Goal: Information Seeking & Learning: Check status

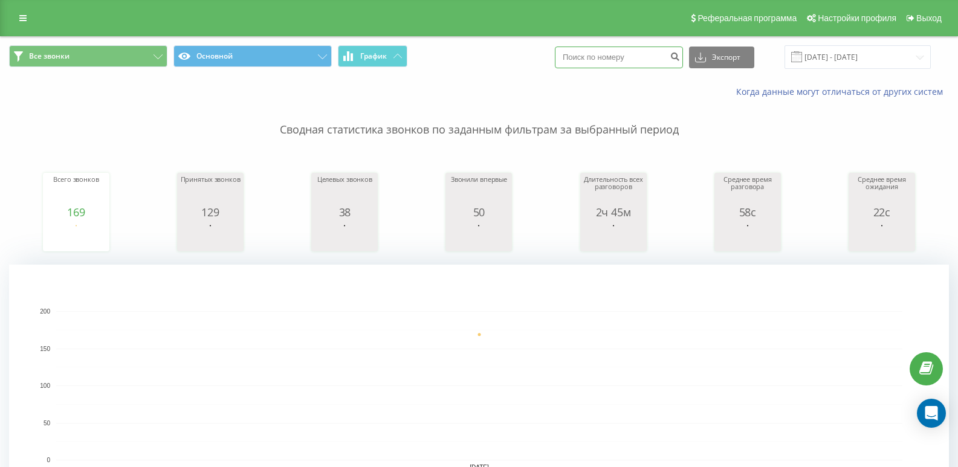
click at [627, 61] on input at bounding box center [619, 58] width 128 height 22
paste input "0734798273"
type input "0734798273"
click at [680, 59] on icon "submit" at bounding box center [674, 54] width 10 height 7
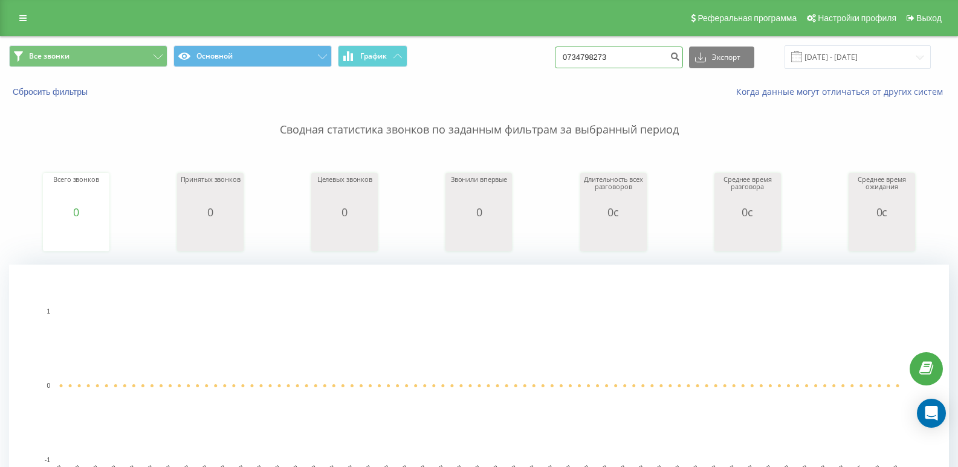
click at [663, 57] on input "0734798273" at bounding box center [619, 58] width 128 height 22
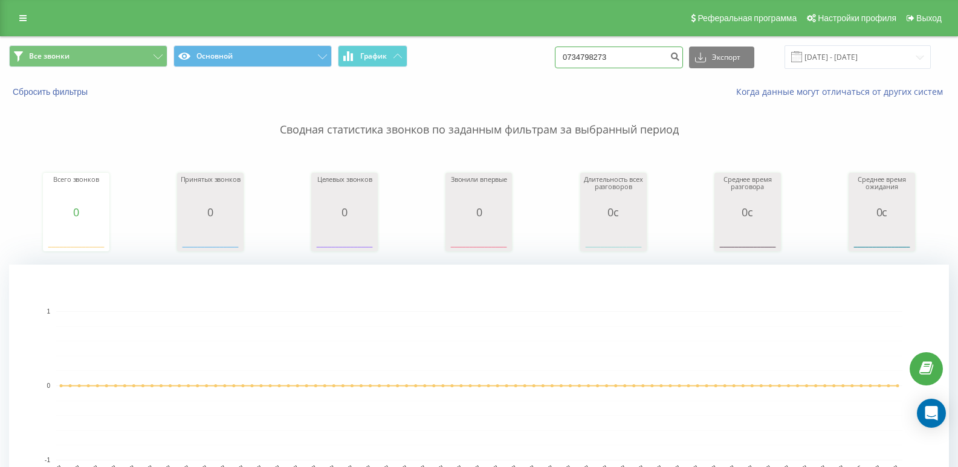
drag, startPoint x: 643, startPoint y: 59, endPoint x: 459, endPoint y: 68, distance: 183.9
click at [459, 68] on div "Все звонки Основной График 0734798273 Экспорт .csv .xls .xlsx 23.06.2025 - 23.0…" at bounding box center [479, 57] width 940 height 24
click at [51, 57] on span "Все звонки" at bounding box center [49, 56] width 40 height 10
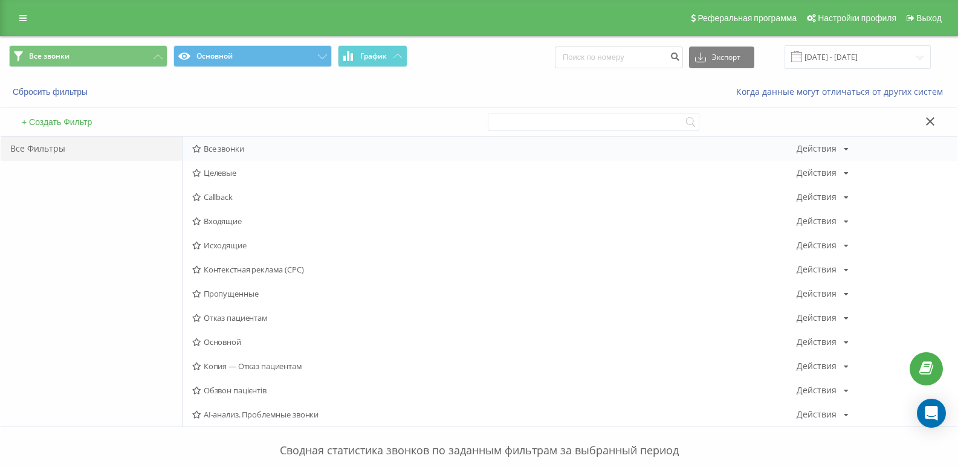
click at [223, 146] on span "Все звонки" at bounding box center [494, 148] width 604 height 8
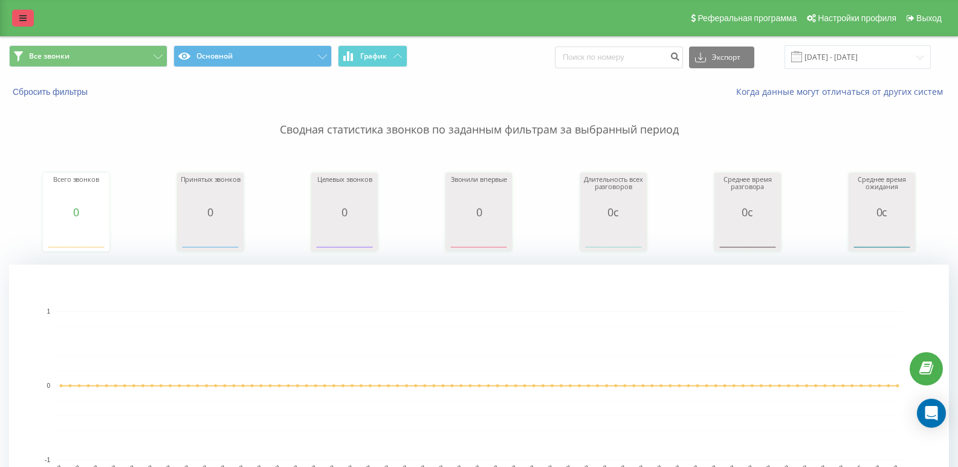
click at [20, 18] on icon at bounding box center [22, 18] width 7 height 8
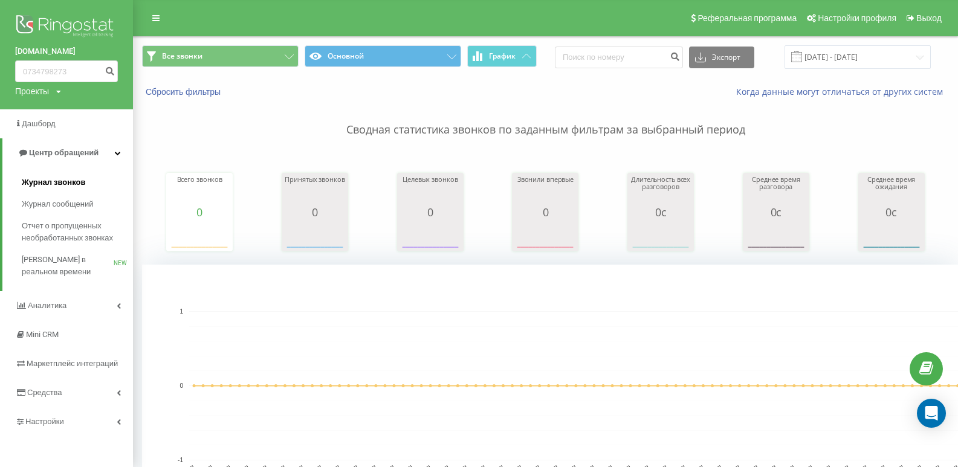
click at [50, 181] on span "Журнал звонков" at bounding box center [53, 182] width 63 height 12
